Goal: Find specific page/section: Find specific page/section

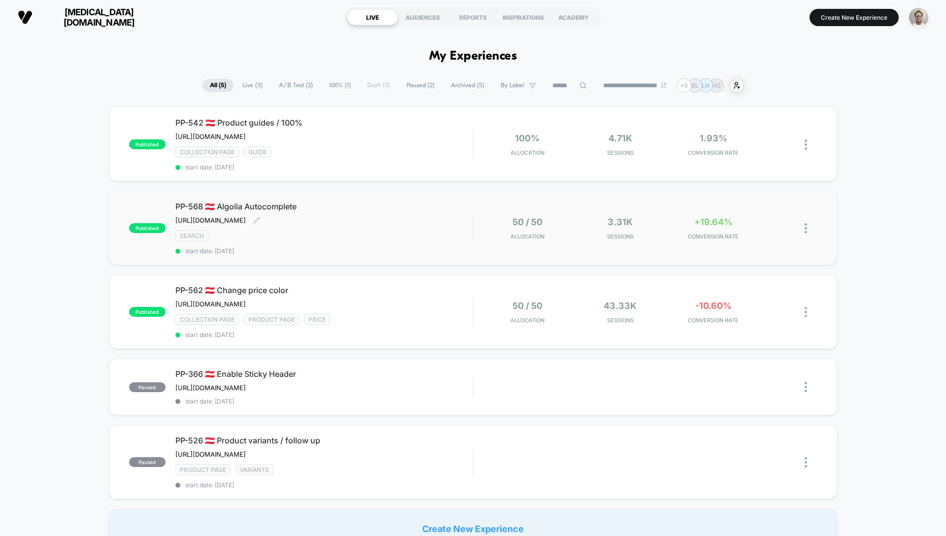
click at [377, 242] on div "SEARCH" at bounding box center [323, 235] width 297 height 11
